Goal: Entertainment & Leisure: Browse casually

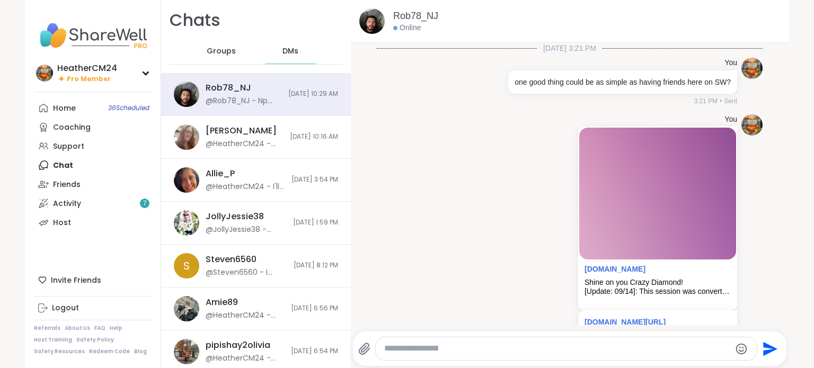
scroll to position [2538, 0]
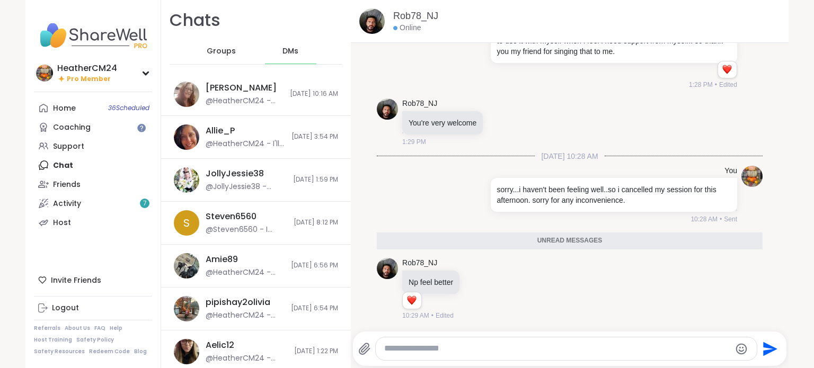
click at [66, 109] on div "Home 36 Scheduled" at bounding box center [64, 108] width 23 height 11
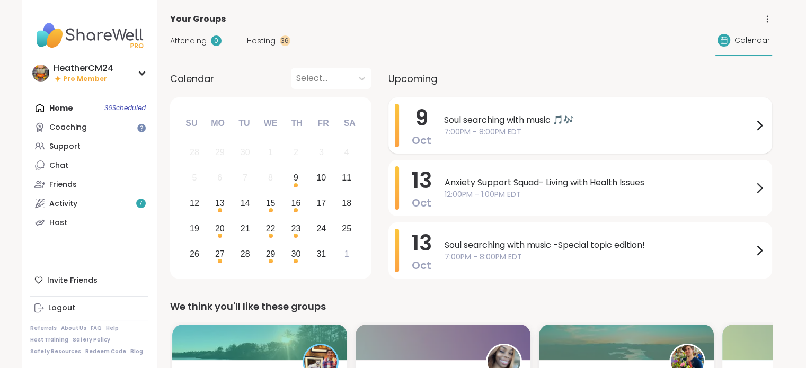
click at [445, 116] on span "Soul searching with music 🎵🎶" at bounding box center [598, 120] width 309 height 13
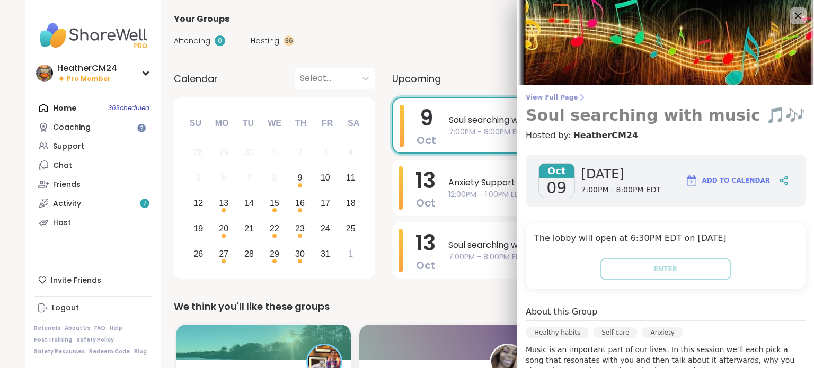
click at [553, 96] on span "View Full Page" at bounding box center [666, 97] width 280 height 8
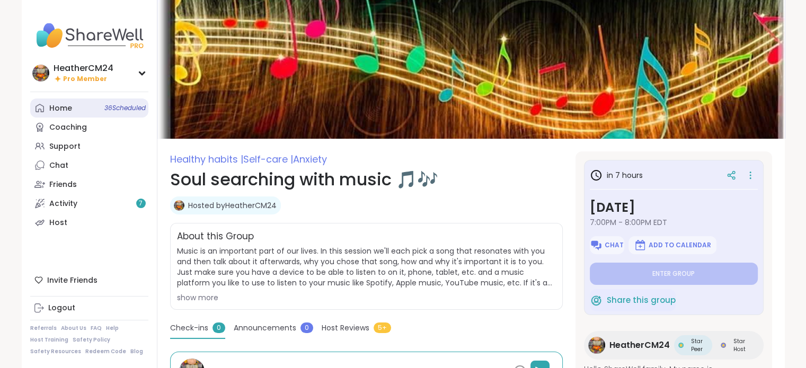
click at [59, 114] on link "Home 36 Scheduled" at bounding box center [89, 108] width 118 height 19
type textarea "*"
